Goal: Information Seeking & Learning: Find specific fact

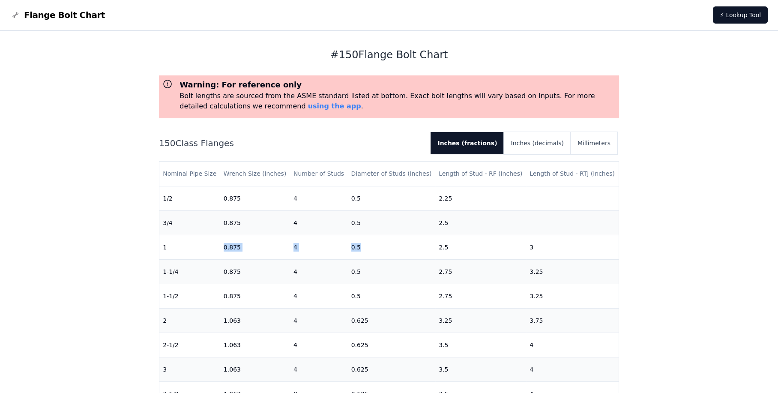
drag, startPoint x: 232, startPoint y: 248, endPoint x: 389, endPoint y: 252, distance: 156.8
click at [389, 252] on tr "1 0.875 4 0.5 2.5 3" at bounding box center [388, 247] width 459 height 24
drag, startPoint x: 389, startPoint y: 252, endPoint x: 422, endPoint y: 247, distance: 33.4
click at [422, 247] on td "0.5" at bounding box center [392, 247] width 88 height 24
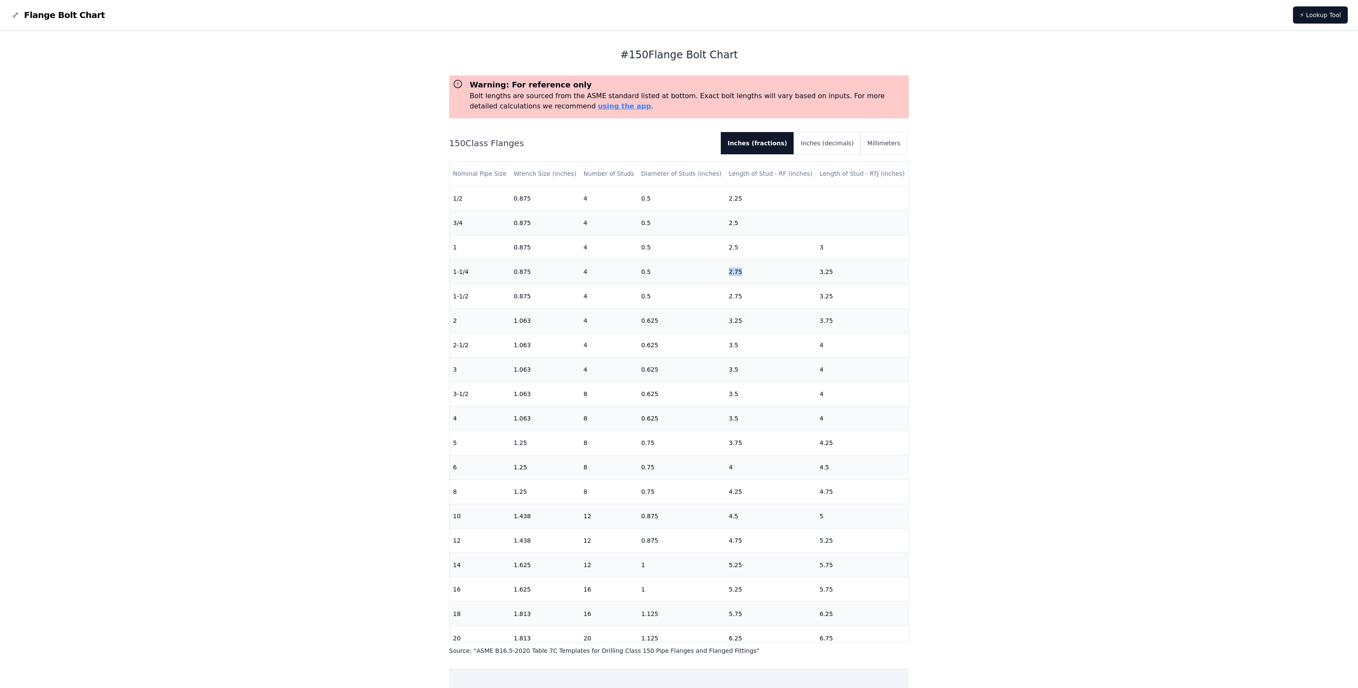
drag, startPoint x: 721, startPoint y: 273, endPoint x: 754, endPoint y: 273, distance: 33.4
click at [754, 273] on td "2.75" at bounding box center [771, 271] width 91 height 24
drag, startPoint x: 754, startPoint y: 273, endPoint x: 838, endPoint y: 273, distance: 83.5
click at [778, 273] on td "3.25" at bounding box center [863, 271] width 93 height 24
drag, startPoint x: 828, startPoint y: 274, endPoint x: 796, endPoint y: 274, distance: 32.6
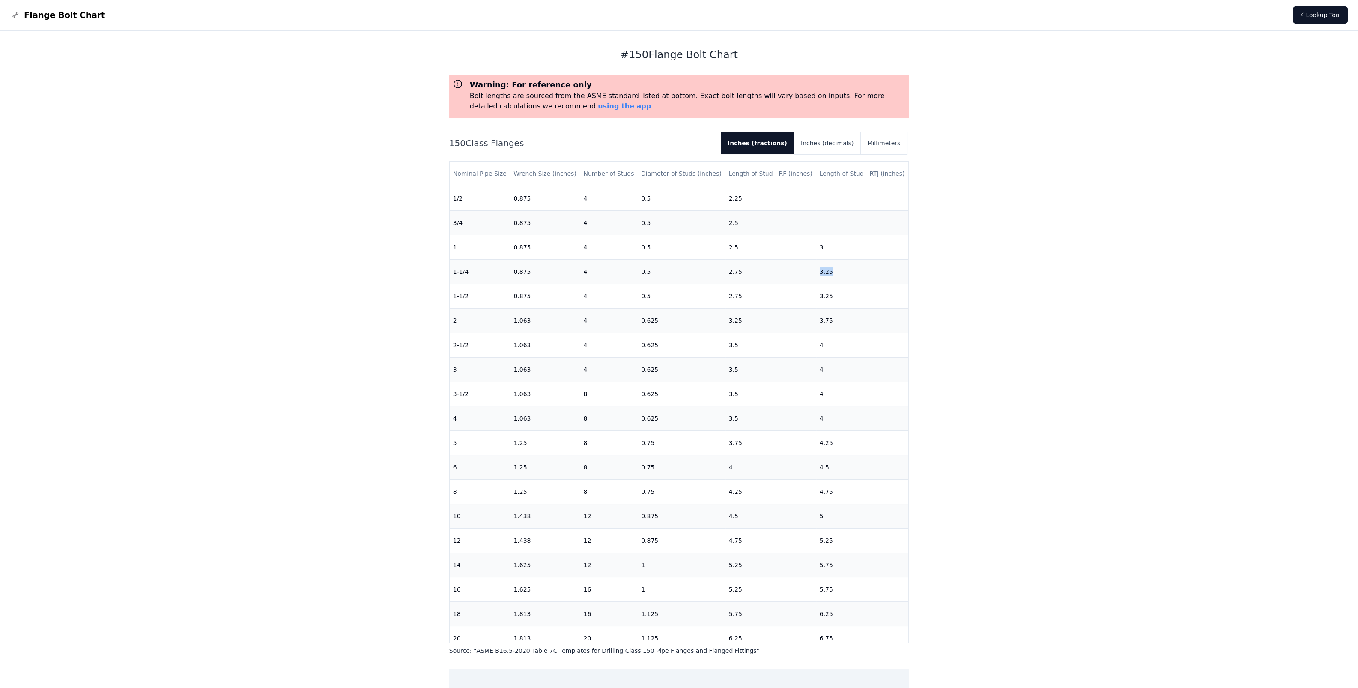
click at [778, 274] on tr "1-1/4 0.875 4 0.5 2.75 3.25" at bounding box center [679, 271] width 459 height 24
click at [778, 139] on button "Millimeters" at bounding box center [884, 143] width 47 height 22
drag, startPoint x: 724, startPoint y: 272, endPoint x: 743, endPoint y: 272, distance: 18.8
click at [743, 272] on tr "1-1/4 22 4 0.5 ( 12.7mm ) 70 85" at bounding box center [679, 271] width 459 height 24
